Goal: Information Seeking & Learning: Learn about a topic

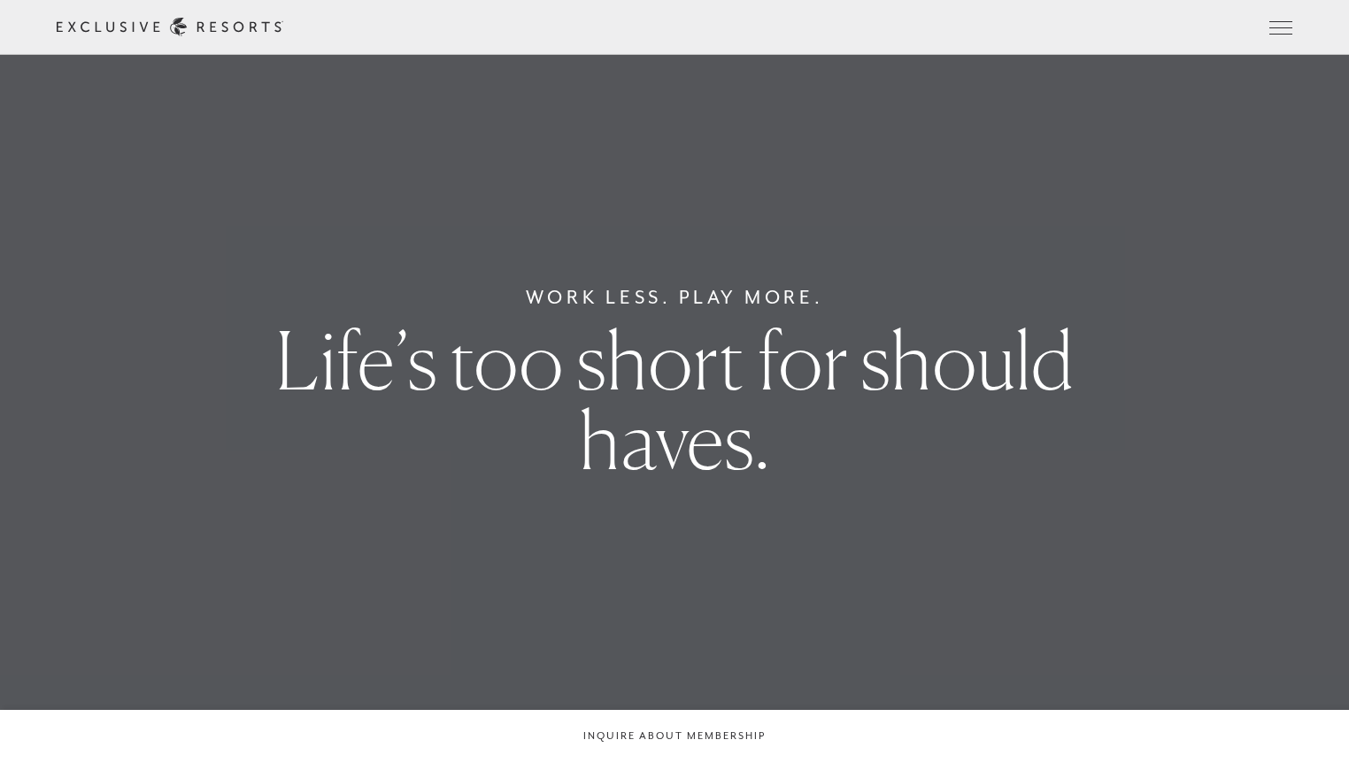
click at [1292, 24] on div "Schedule a Meeting Get Started Visit home page Member Login Schedule a Meeting …" at bounding box center [674, 27] width 1349 height 55
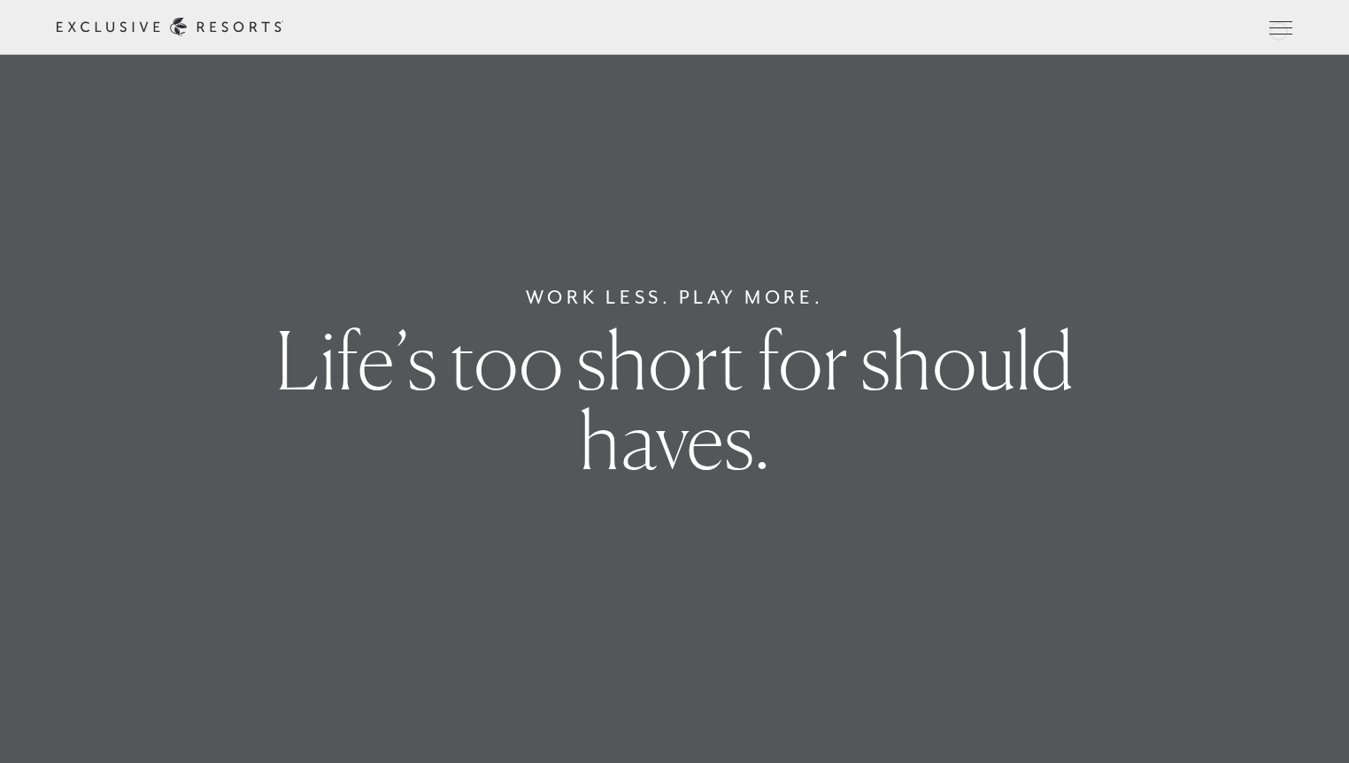
click at [0, 0] on div "Member Login" at bounding box center [0, 0] width 0 height 0
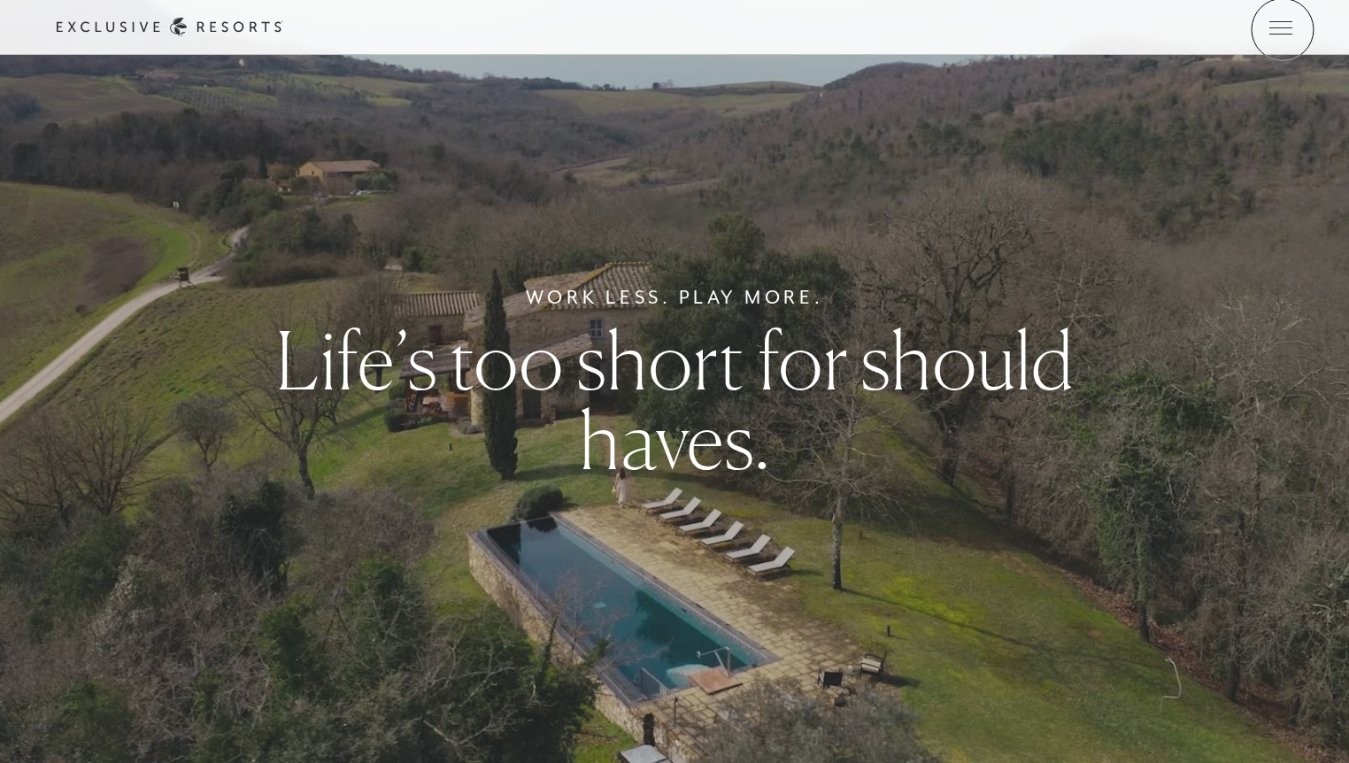
click at [0, 0] on icon at bounding box center [0, 0] width 0 height 0
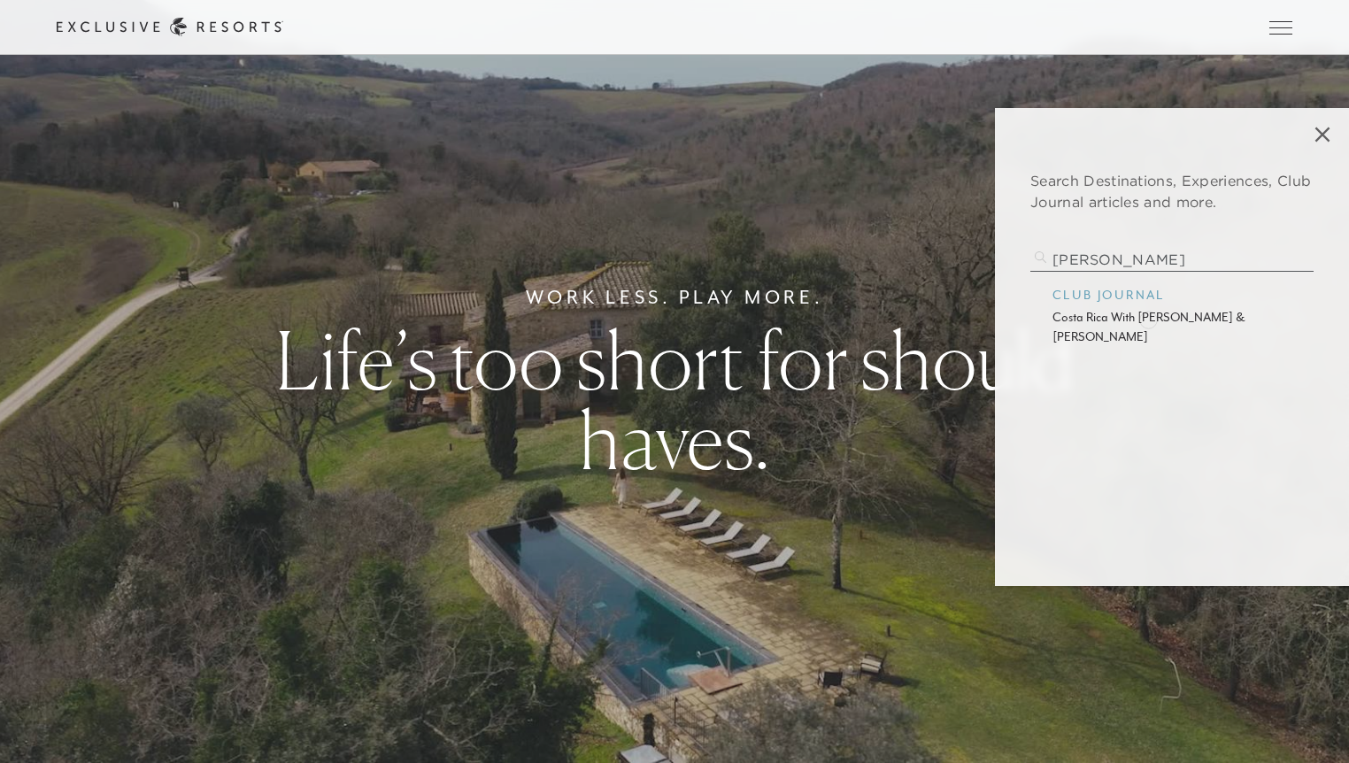
click at [1148, 318] on p "costa rica with [PERSON_NAME] & [PERSON_NAME]" at bounding box center [1172, 327] width 239 height 38
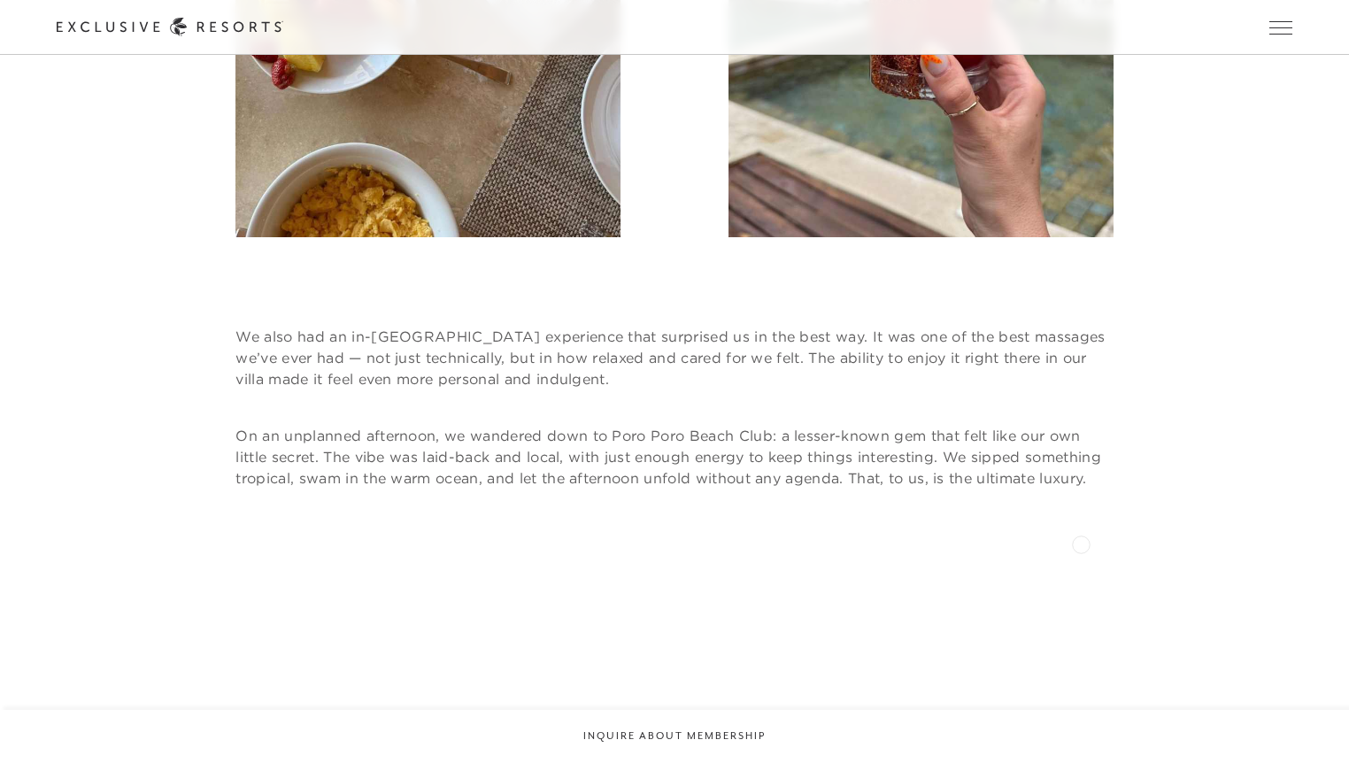
scroll to position [2366, 0]
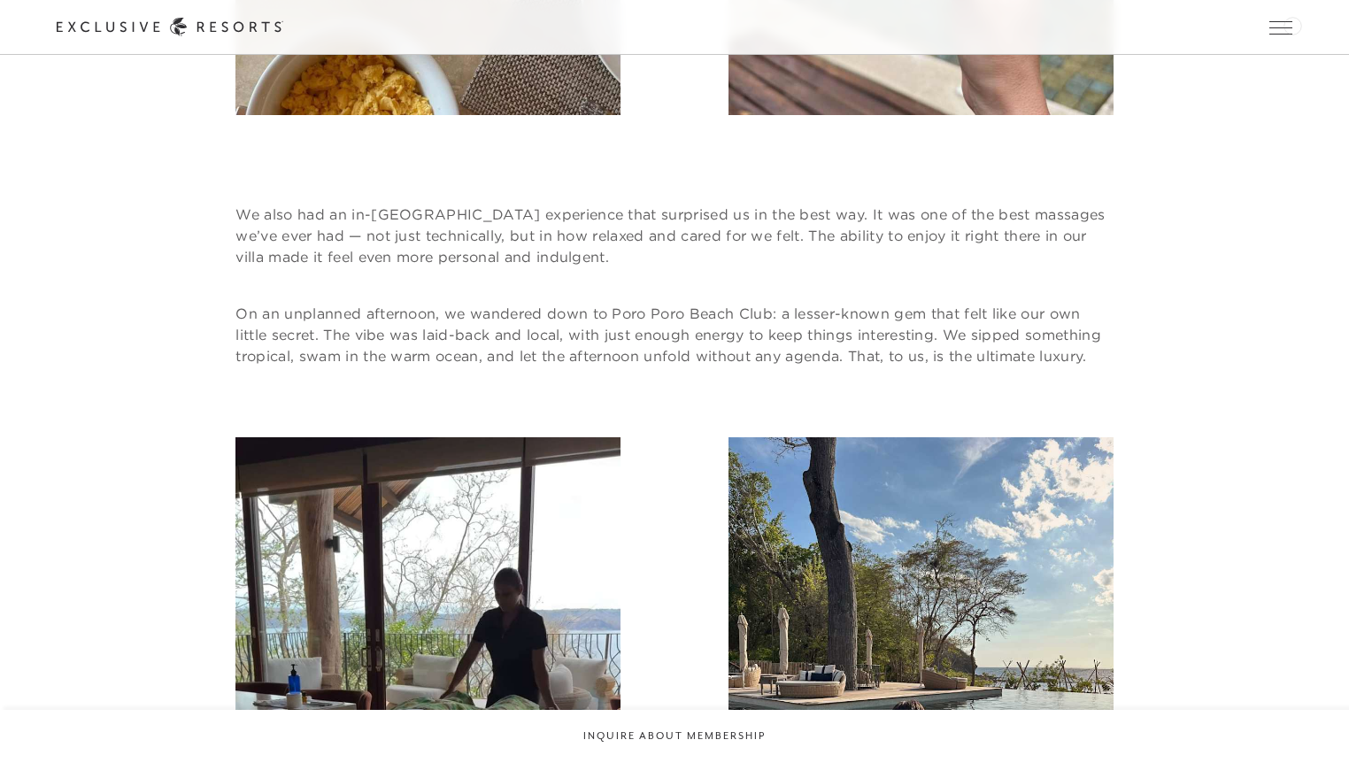
click at [0, 0] on div "Schedule a Meeting Get Started The Collection Residence Collection Experience C…" at bounding box center [0, 0] width 0 height 0
click at [0, 0] on icon at bounding box center [0, 0] width 0 height 0
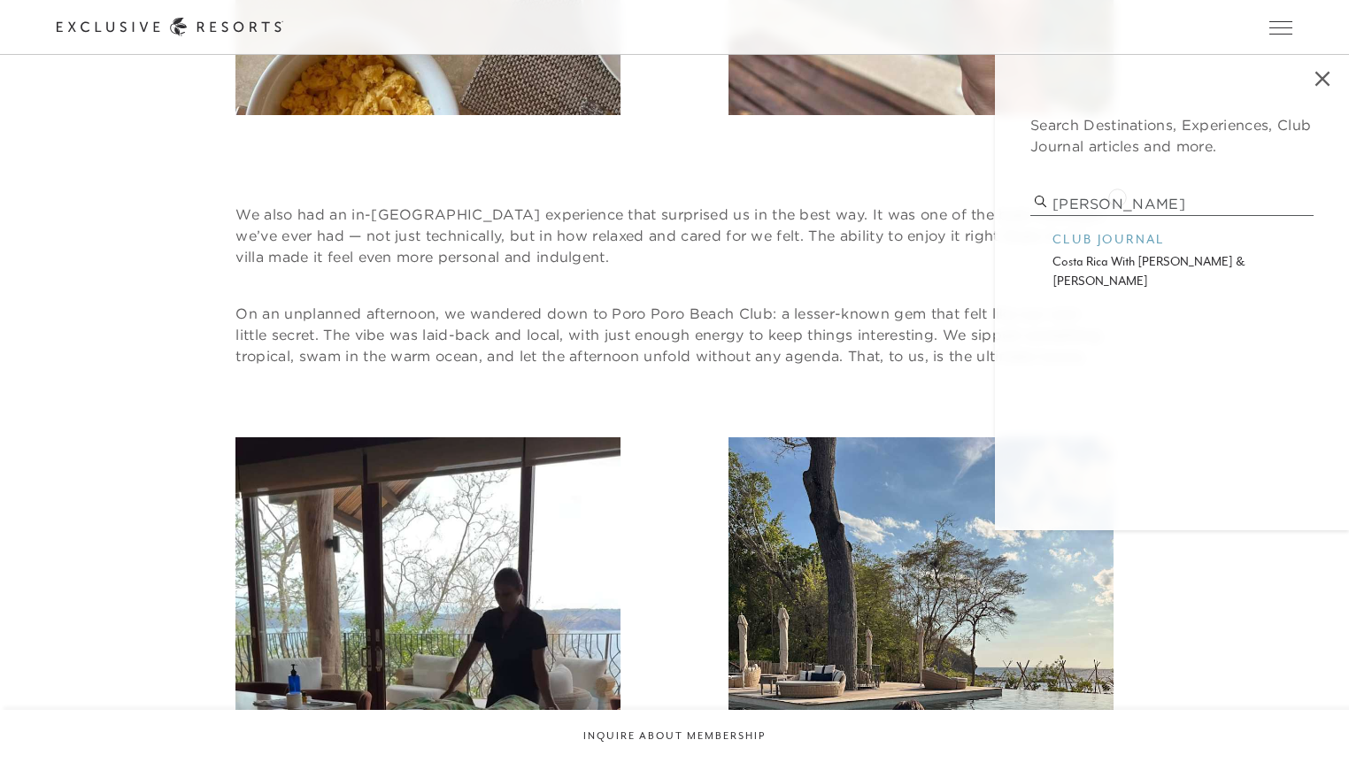
click at [1117, 196] on input "[PERSON_NAME]" at bounding box center [1172, 204] width 283 height 24
type input "n"
type input "billionar"
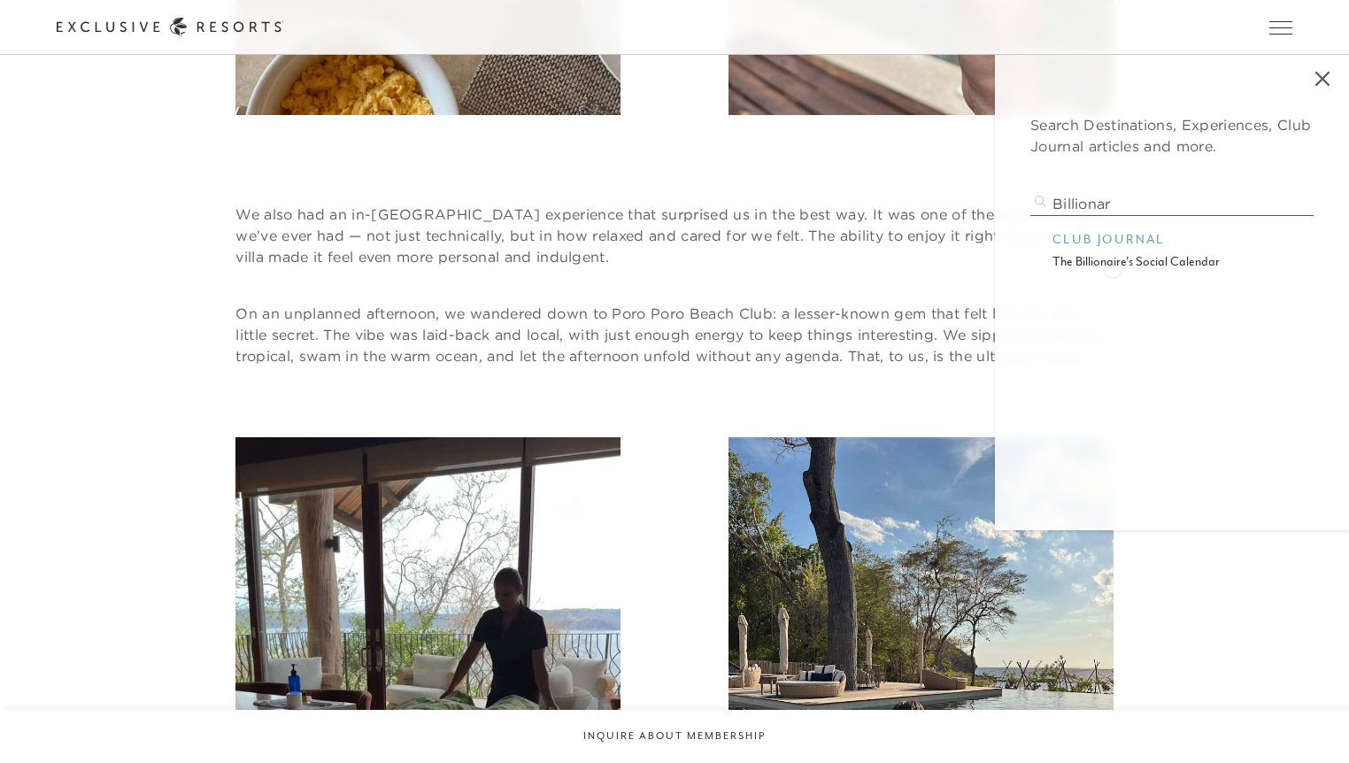
click at [1113, 267] on p "the billionaire's social calendar" at bounding box center [1172, 261] width 239 height 19
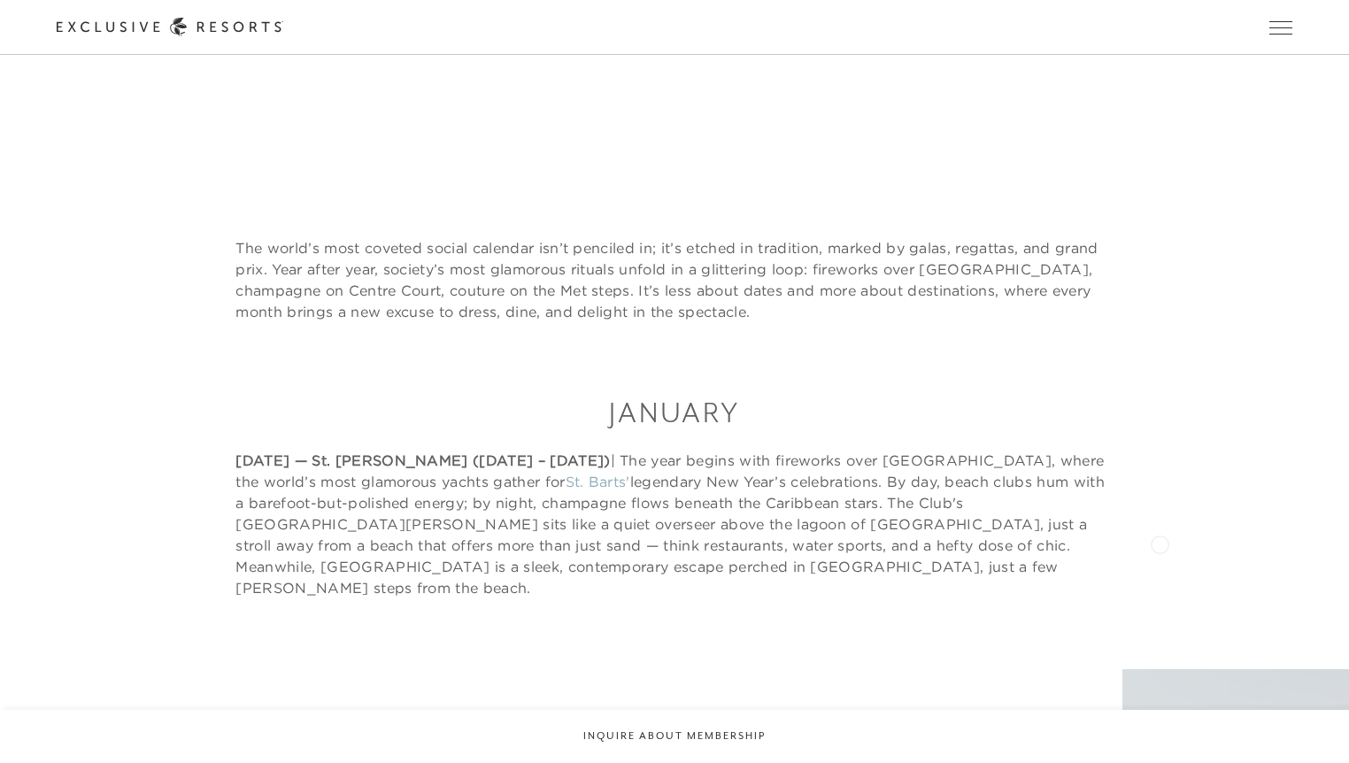
scroll to position [685, 0]
